Goal: Obtain resource: Obtain resource

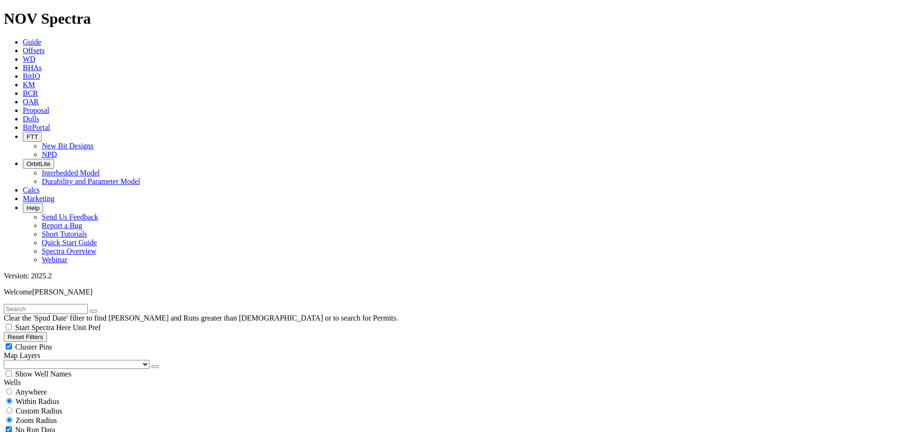
scroll to position [627, 0]
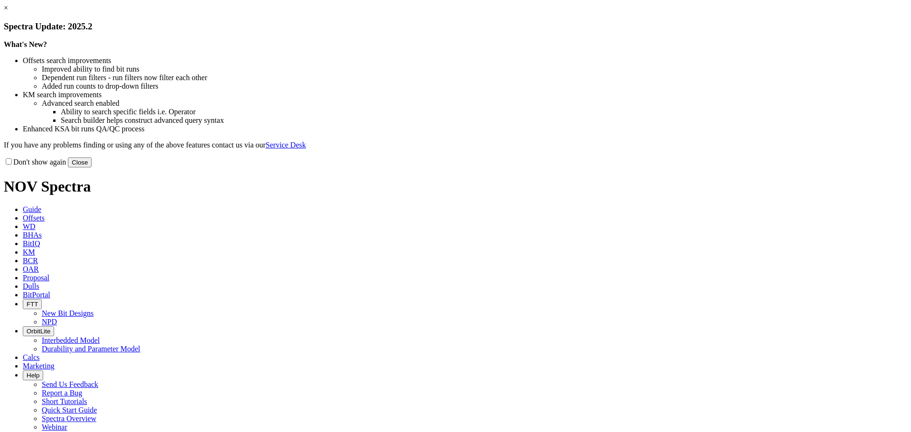
click at [92, 168] on button "Close" at bounding box center [80, 163] width 24 height 10
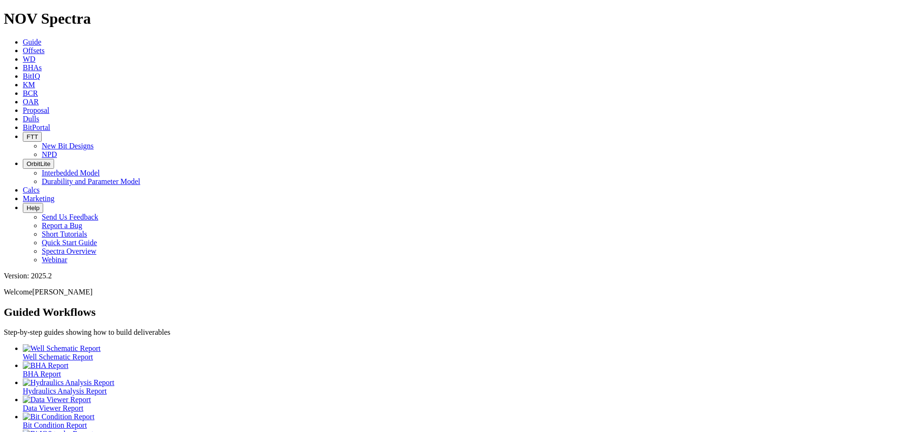
click at [45, 47] on link "Offsets" at bounding box center [34, 51] width 22 height 8
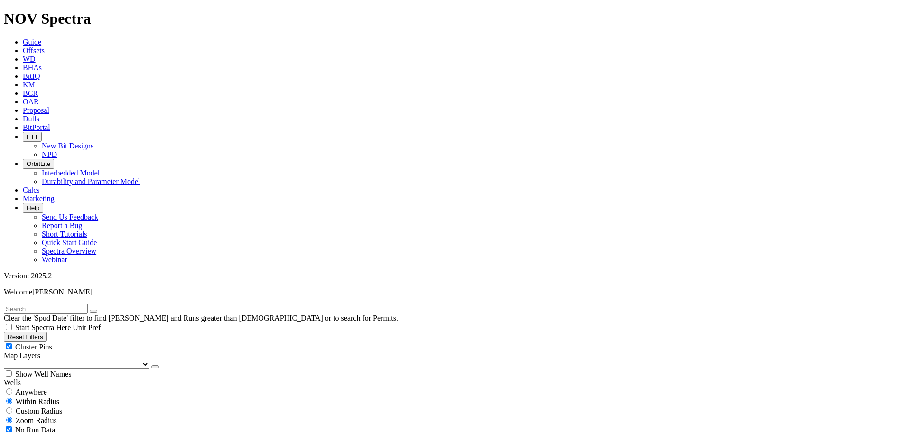
drag, startPoint x: 781, startPoint y: 90, endPoint x: 768, endPoint y: 99, distance: 16.5
